Goal: Transaction & Acquisition: Purchase product/service

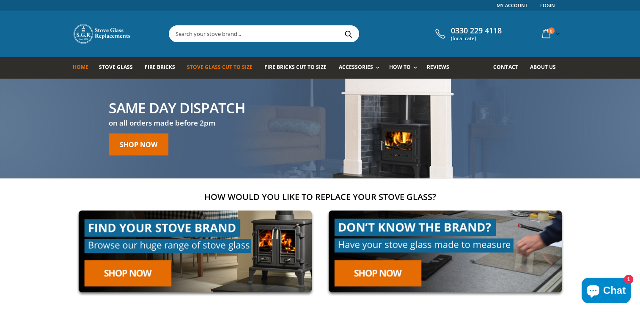
click at [226, 66] on span "Stove Glass Cut To Size" at bounding box center [220, 66] width 66 height 7
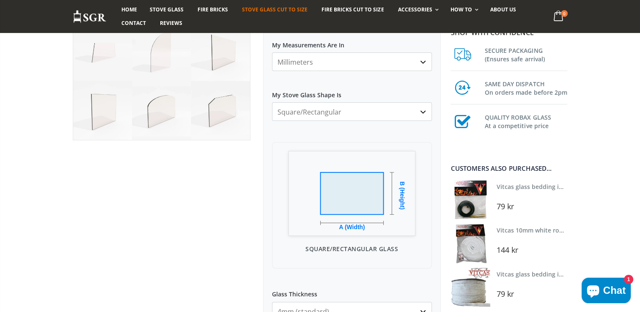
scroll to position [152, 0]
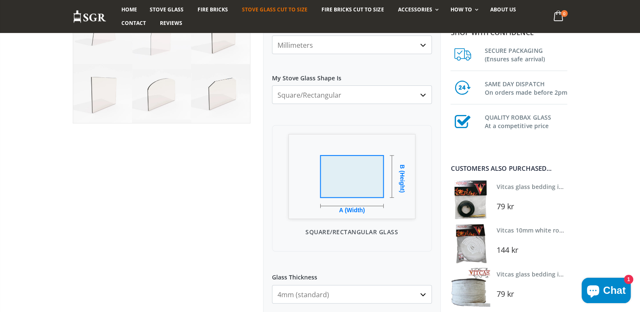
click at [425, 93] on select "Square/Rectangular Arched Half Arch Both Top Corners Cut Single Corner Cut All …" at bounding box center [352, 94] width 160 height 19
click at [416, 75] on label "My Stove Glass Shape Is" at bounding box center [352, 74] width 160 height 15
click at [416, 85] on select "Square/Rectangular Arched Half Arch Both Top Corners Cut Single Corner Cut All …" at bounding box center [352, 94] width 160 height 19
click at [435, 77] on div "My Measurements Are In Millimeters Centimeters Inches For inches, please enter …" at bounding box center [352, 289] width 178 height 562
click at [422, 95] on select "Square/Rectangular Arched Half Arch Both Top Corners Cut Single Corner Cut All …" at bounding box center [352, 94] width 160 height 19
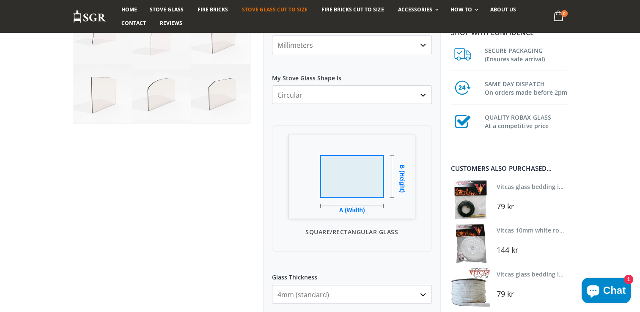
click at [272, 85] on select "Square/Rectangular Arched Half Arch Both Top Corners Cut Single Corner Cut All …" at bounding box center [352, 94] width 160 height 19
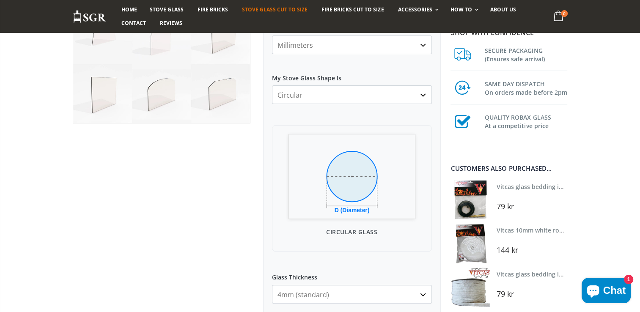
click at [421, 93] on select "Square/Rectangular Arched Half Arch Both Top Corners Cut Single Corner Cut All …" at bounding box center [352, 94] width 160 height 19
click at [272, 85] on select "Square/Rectangular Arched Half Arch Both Top Corners Cut Single Corner Cut All …" at bounding box center [352, 94] width 160 height 19
click at [423, 95] on select "Square/Rectangular Arched Half Arch Both Top Corners Cut Single Corner Cut All …" at bounding box center [352, 94] width 160 height 19
click at [272, 85] on select "Square/Rectangular Arched Half Arch Both Top Corners Cut Single Corner Cut All …" at bounding box center [352, 94] width 160 height 19
click at [423, 95] on select "Square/Rectangular Arched Half Arch Both Top Corners Cut Single Corner Cut All …" at bounding box center [352, 94] width 160 height 19
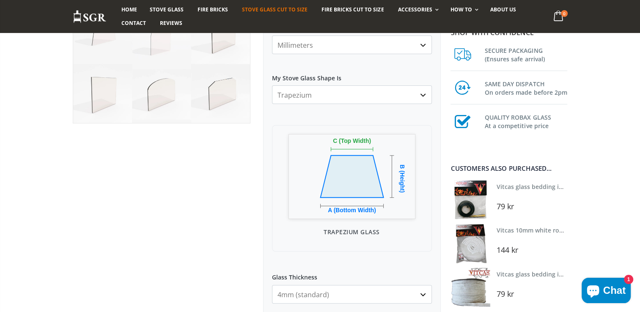
click at [420, 77] on label "My Stove Glass Shape Is" at bounding box center [352, 74] width 160 height 15
click at [420, 85] on select "Square/Rectangular Arched Half Arch Both Top Corners Cut Single Corner Cut All …" at bounding box center [352, 94] width 160 height 19
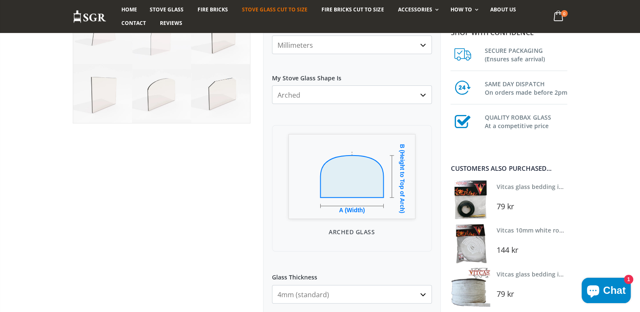
select select "square-rectangular"
click at [420, 77] on label "My Stove Glass Shape Is" at bounding box center [352, 74] width 160 height 15
click at [420, 85] on select "Square/Rectangular Arched Half Arch Both Top Corners Cut Single Corner Cut All …" at bounding box center [352, 94] width 160 height 19
click at [434, 73] on div "My Measurements Are In Millimeters Centimeters Inches For inches, please enter …" at bounding box center [352, 289] width 178 height 562
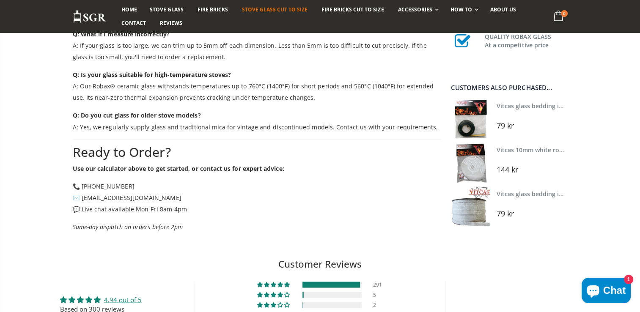
scroll to position [1472, 0]
